Goal: Navigation & Orientation: Find specific page/section

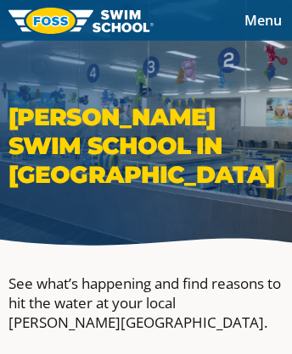
scroll to position [8993, 0]
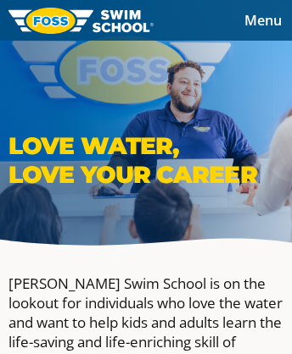
scroll to position [9594, 0]
